Goal: Information Seeking & Learning: Learn about a topic

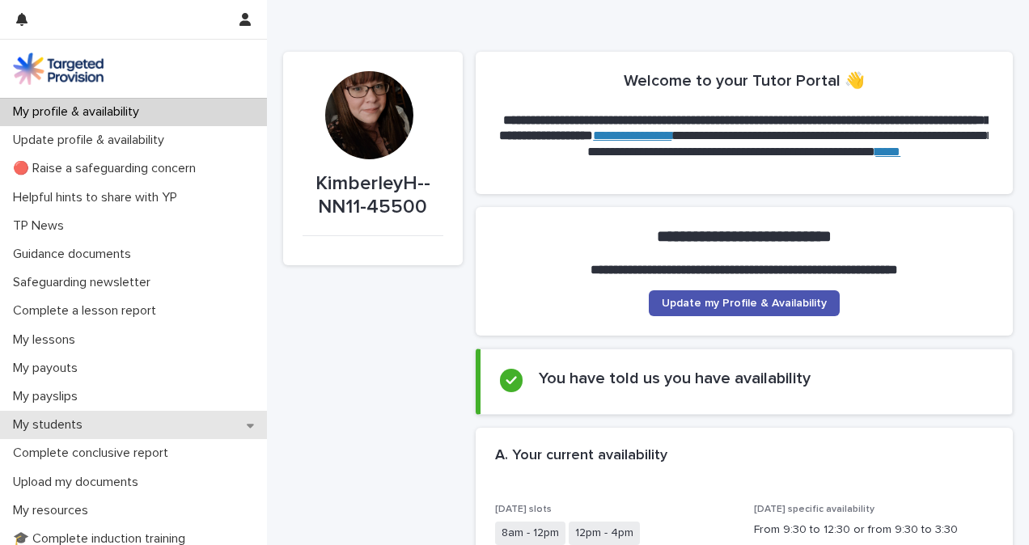
click at [102, 421] on div "My students" at bounding box center [133, 425] width 267 height 28
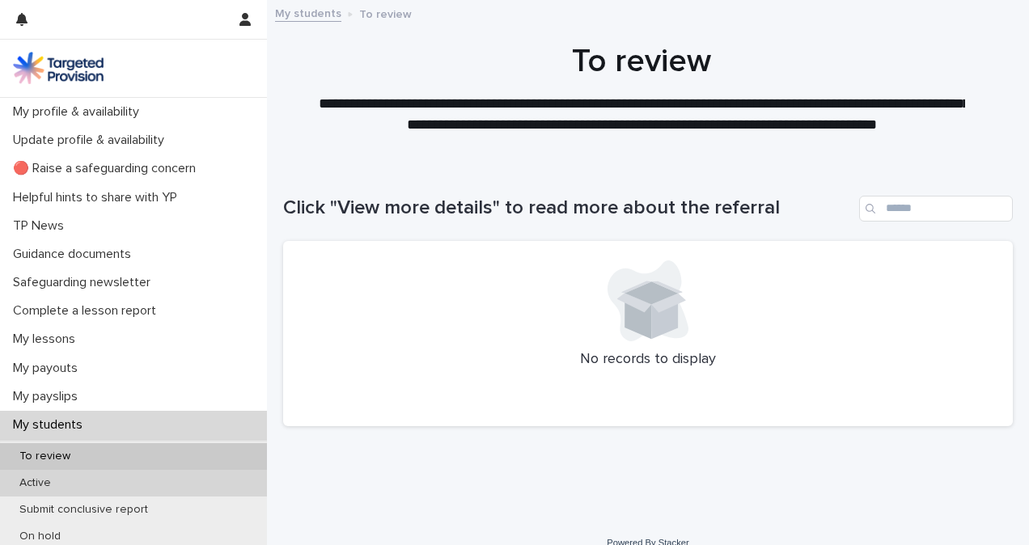
click at [94, 485] on div "Active" at bounding box center [133, 483] width 267 height 27
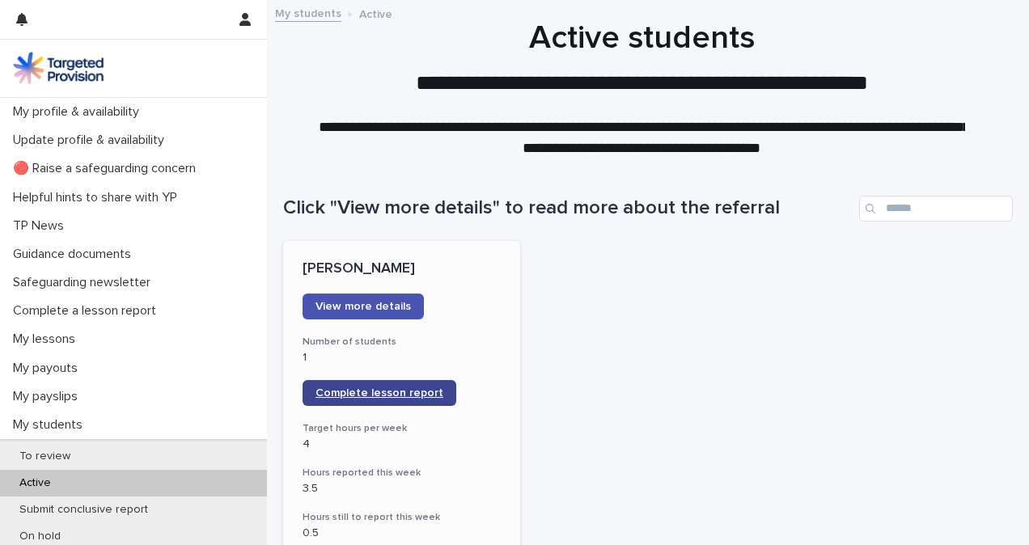
click at [387, 398] on span "Complete lesson report" at bounding box center [379, 392] width 128 height 11
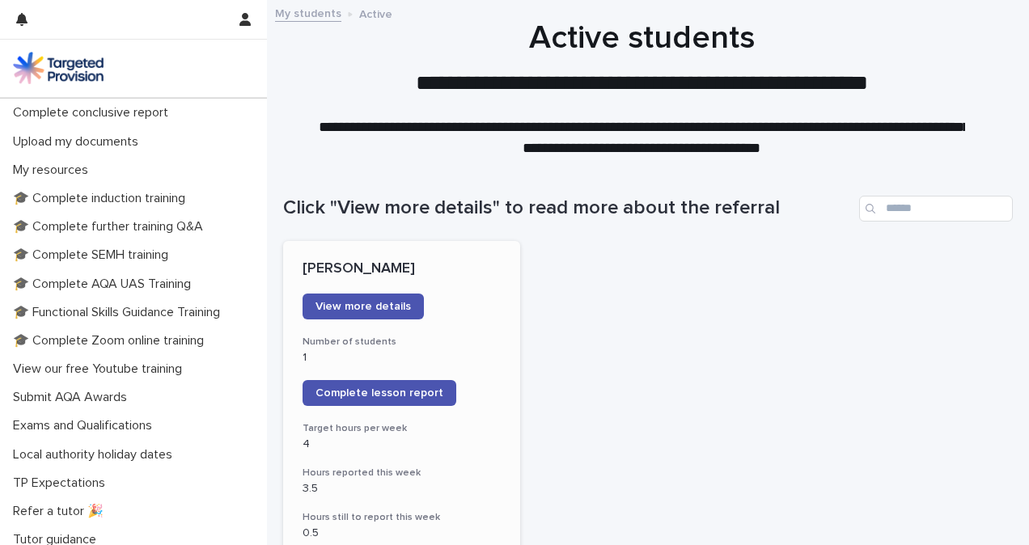
scroll to position [450, 0]
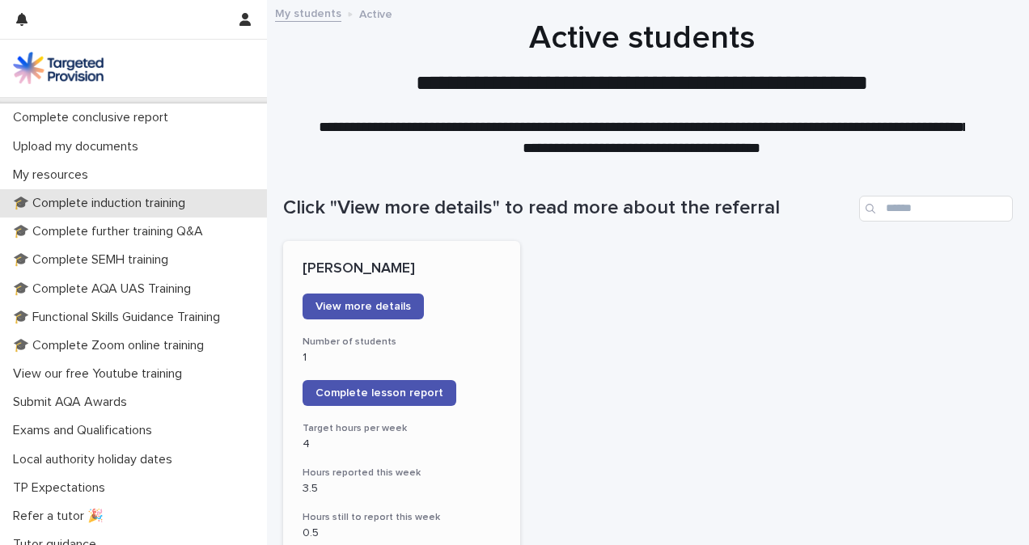
click at [223, 206] on div "🎓 Complete induction training" at bounding box center [133, 203] width 267 height 28
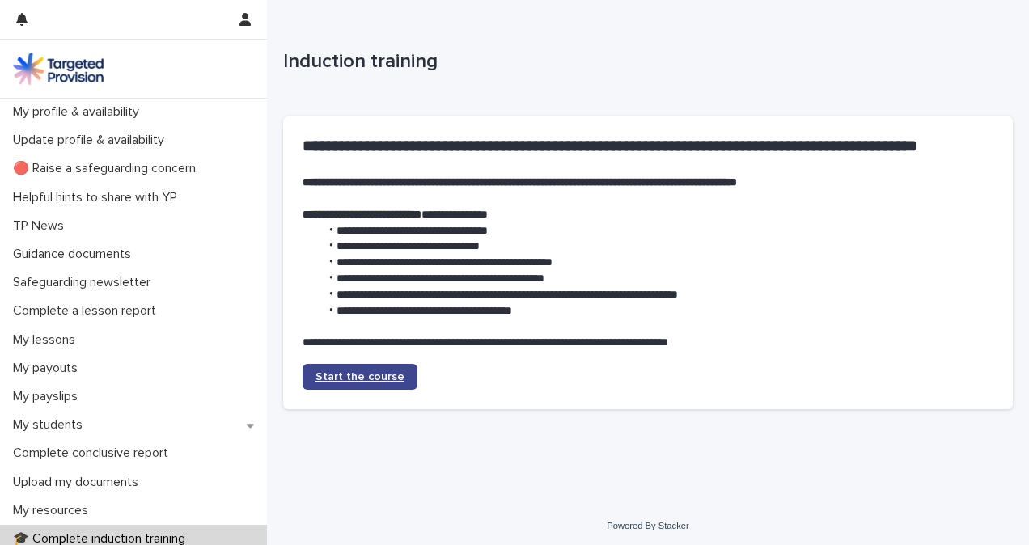
click at [379, 378] on span "Start the course" at bounding box center [359, 376] width 89 height 11
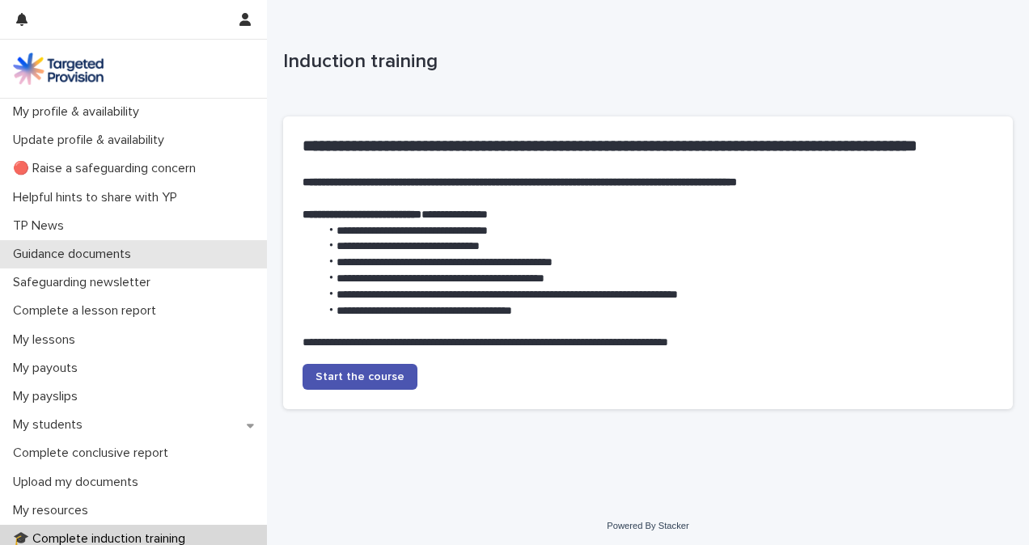
click at [231, 257] on div "Guidance documents" at bounding box center [133, 254] width 267 height 28
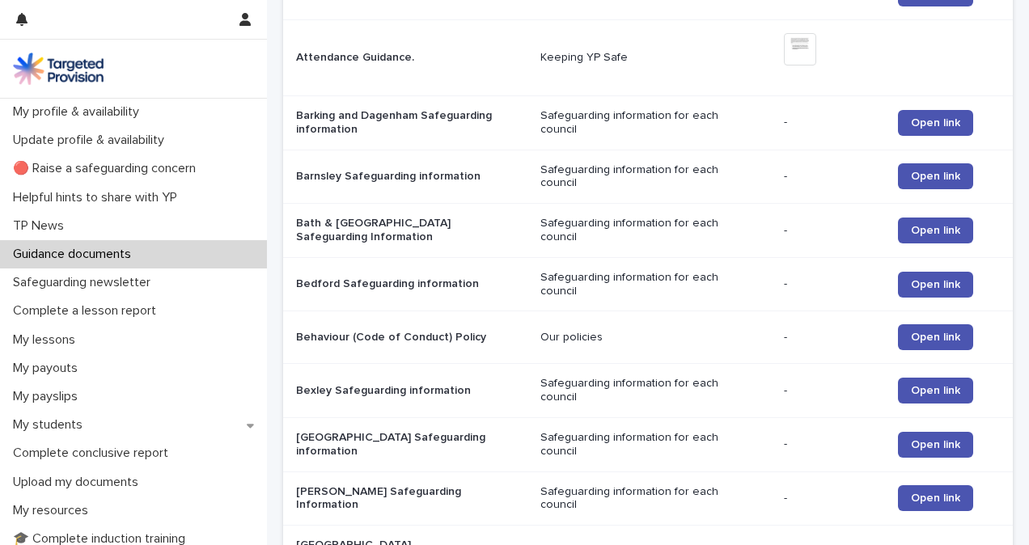
scroll to position [53, 0]
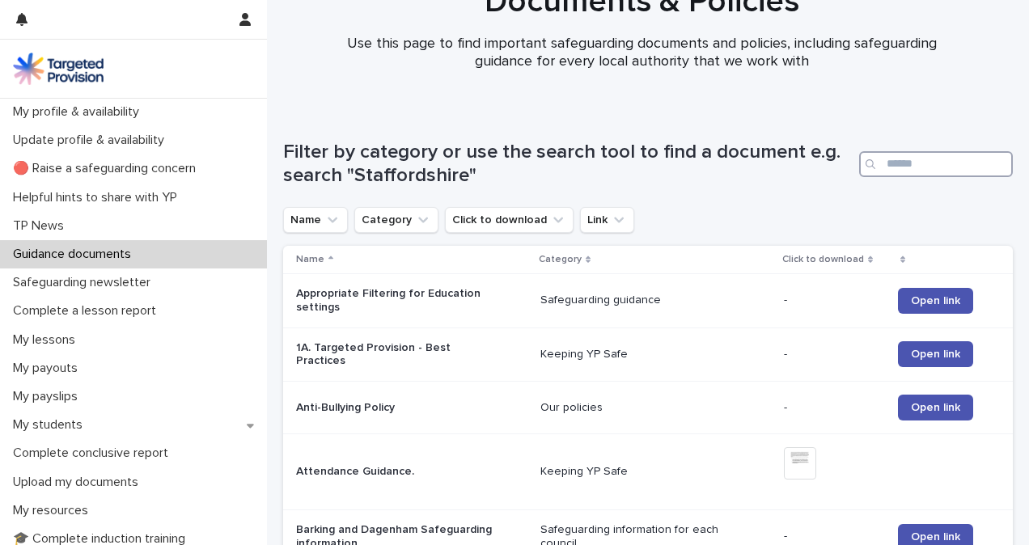
click at [920, 174] on input "Search" at bounding box center [936, 164] width 154 height 26
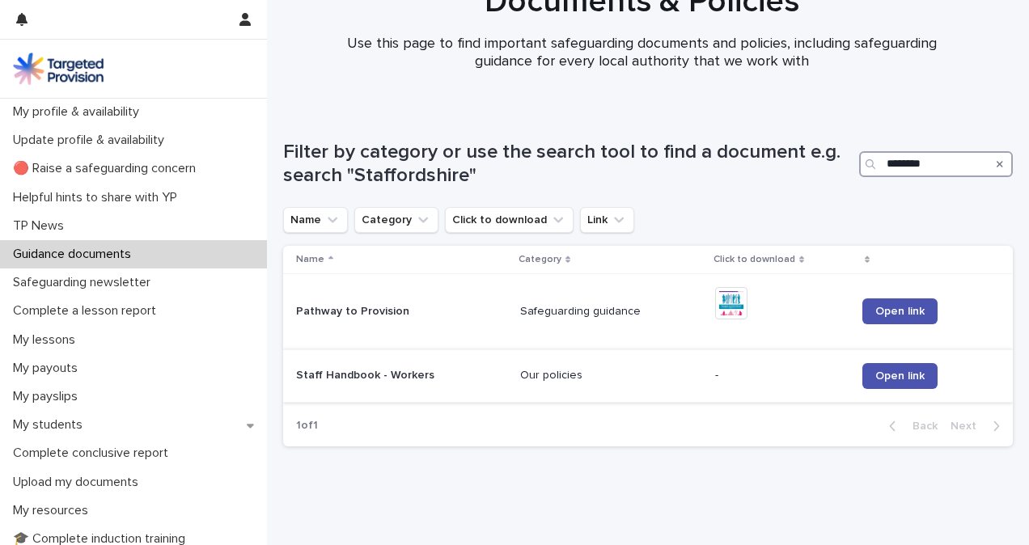
type input "********"
click at [445, 374] on p "Staff Handbook - Workers" at bounding box center [397, 376] width 202 height 14
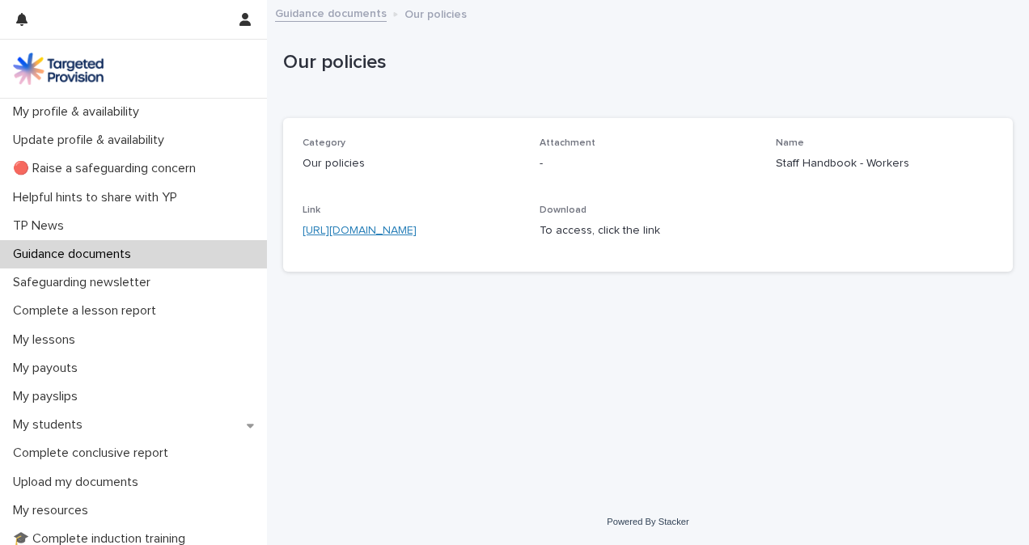
click at [417, 233] on link "[URL][DOMAIN_NAME]" at bounding box center [359, 230] width 114 height 11
